Goal: Information Seeking & Learning: Learn about a topic

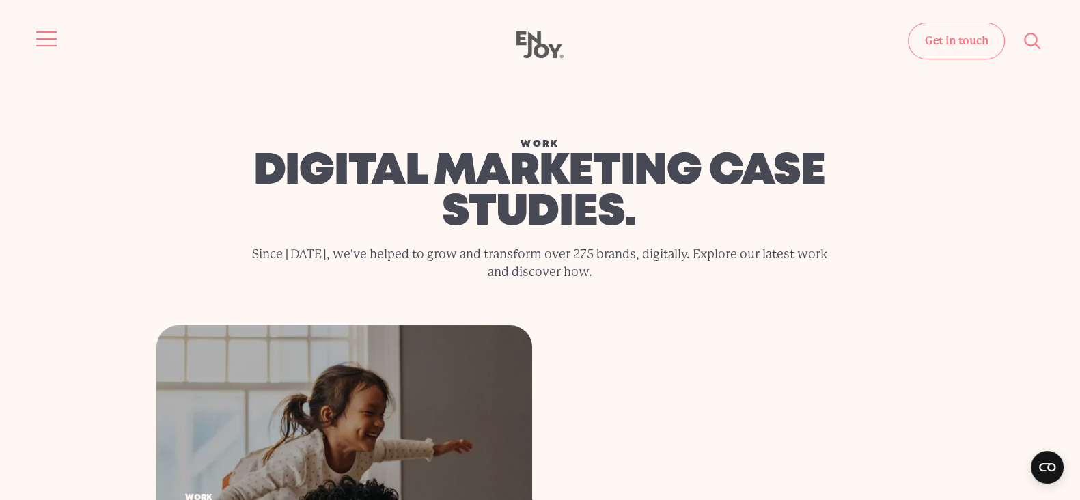
click at [59, 25] on button "Site navigation" at bounding box center [47, 39] width 29 height 29
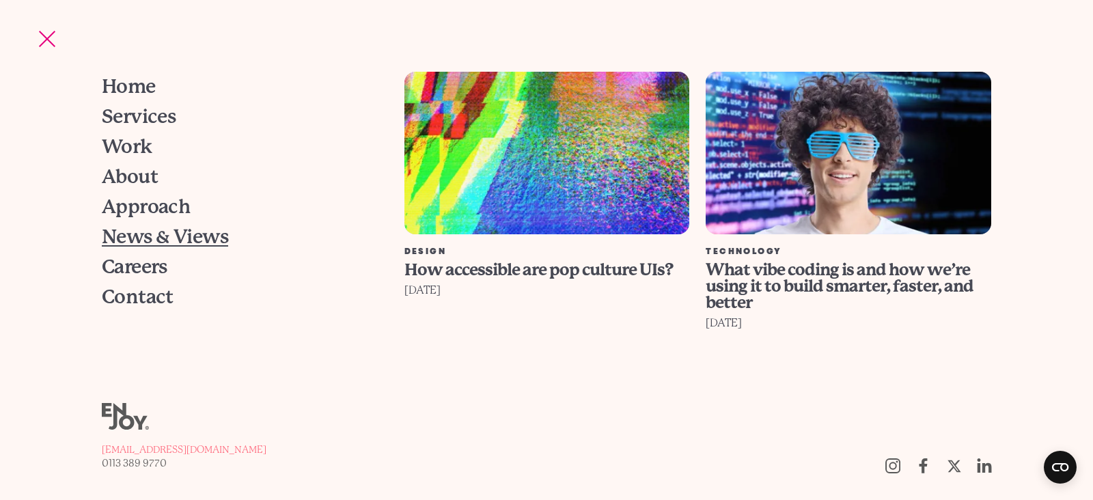
click at [139, 240] on span "News & Views" at bounding box center [165, 236] width 126 height 19
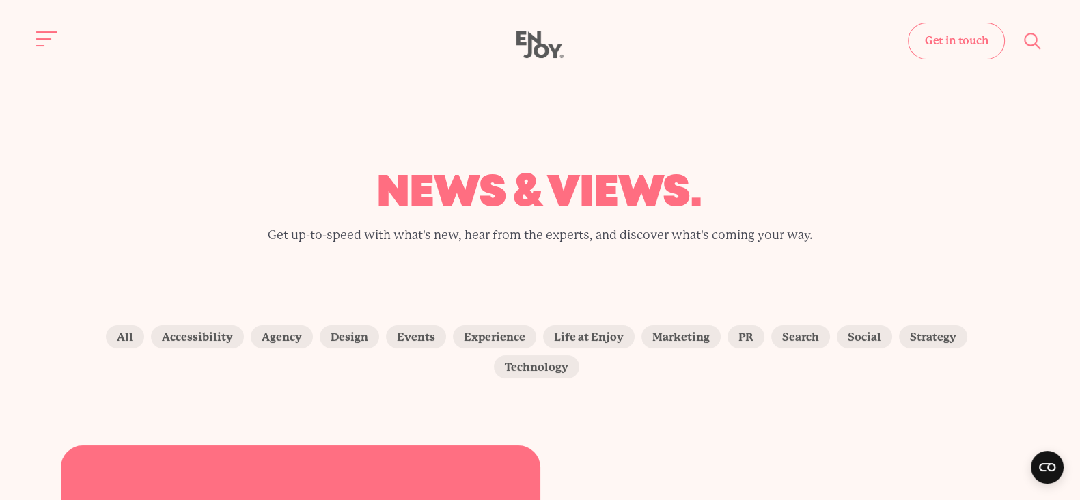
drag, startPoint x: 450, startPoint y: 483, endPoint x: 451, endPoint y: 467, distance: 15.7
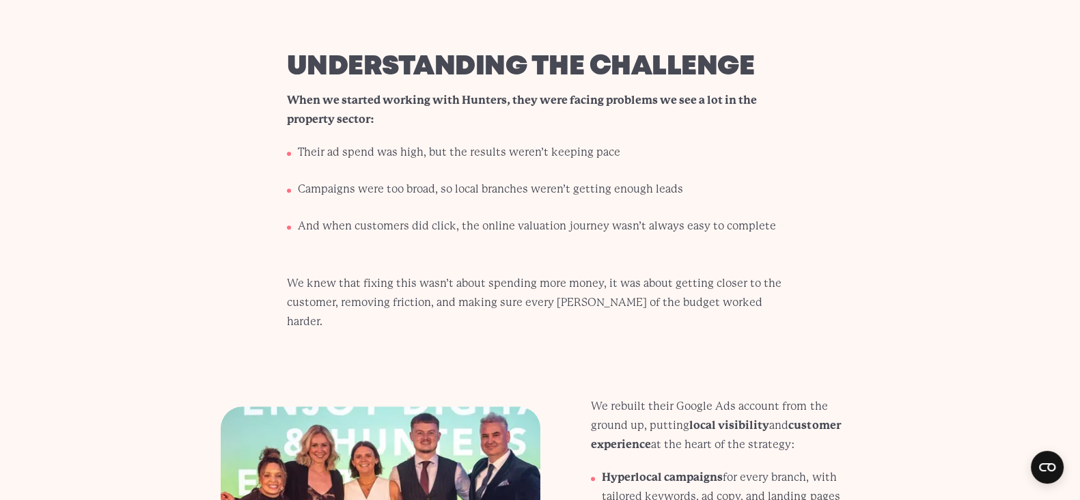
scroll to position [1194, 0]
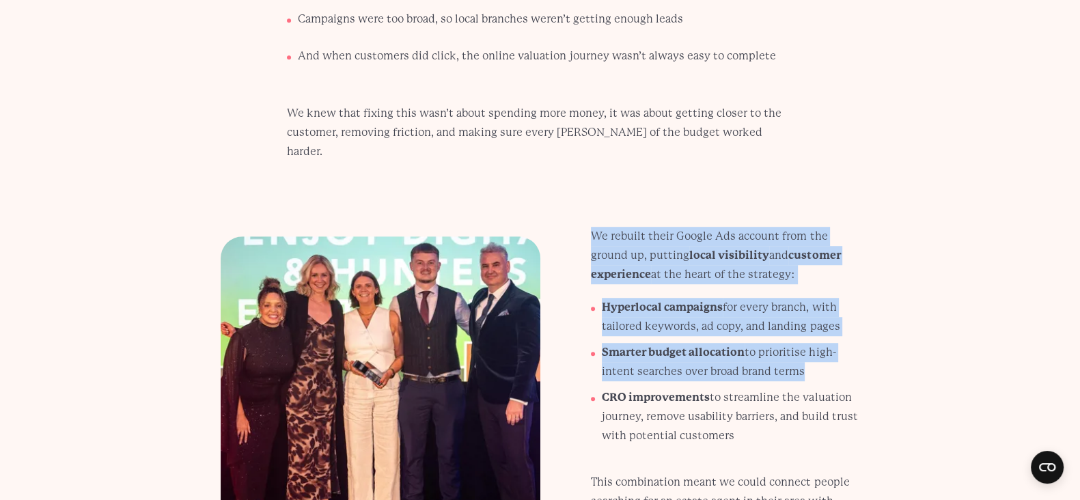
drag, startPoint x: 587, startPoint y: 203, endPoint x: 509, endPoint y: 200, distance: 78.6
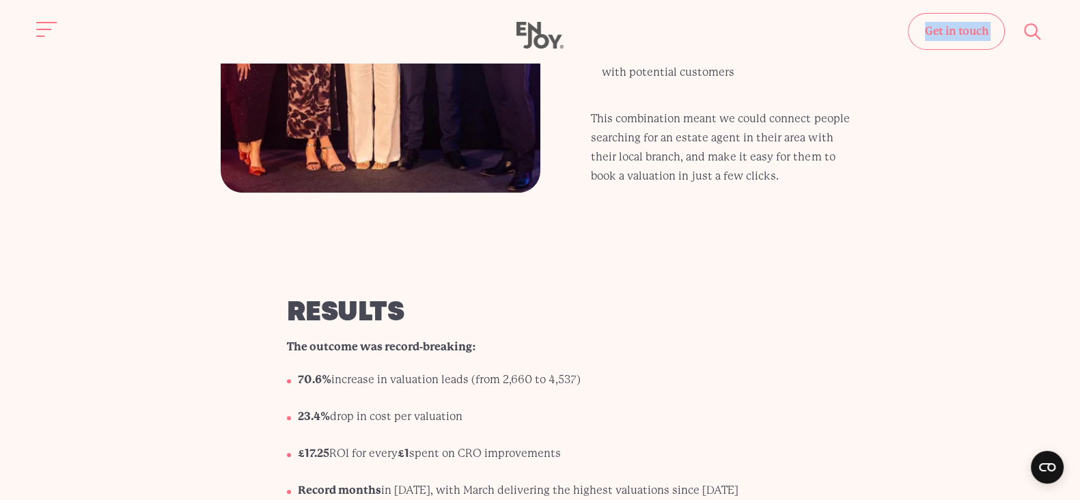
scroll to position [1518, 0]
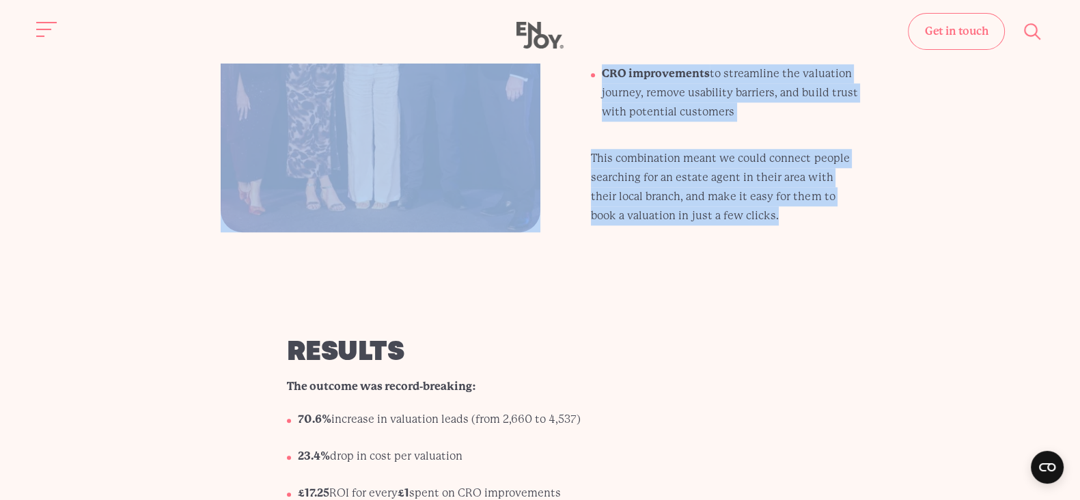
drag, startPoint x: 326, startPoint y: 200, endPoint x: 848, endPoint y: 200, distance: 522.4
copy div "understanding the challenge When we started working with Hunters, they were fac…"
